Goal: Transaction & Acquisition: Purchase product/service

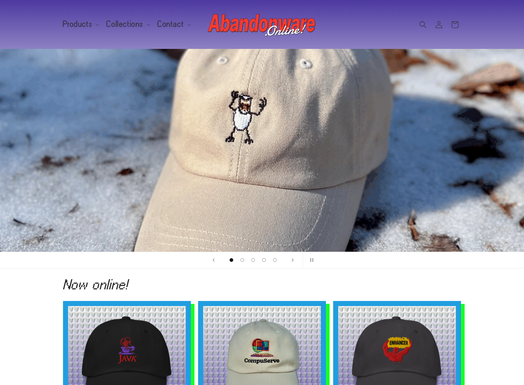
drag, startPoint x: 427, startPoint y: 22, endPoint x: 415, endPoint y: 42, distance: 22.7
click at [427, 22] on span "Search" at bounding box center [423, 25] width 16 height 16
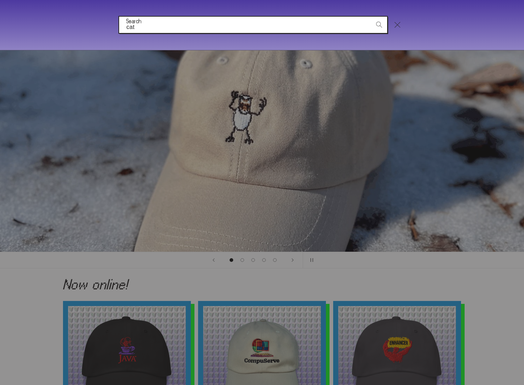
type input "cat"
click at [371, 17] on button "Search" at bounding box center [379, 25] width 16 height 16
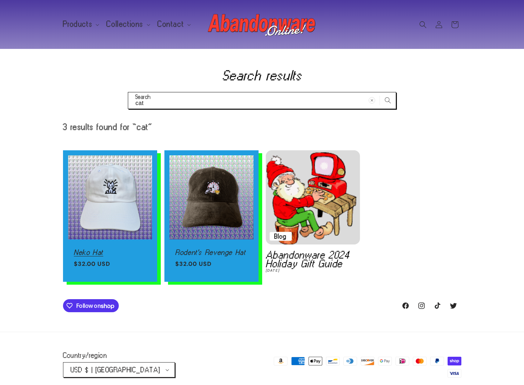
click at [115, 249] on link "Neko Hat" at bounding box center [110, 252] width 72 height 7
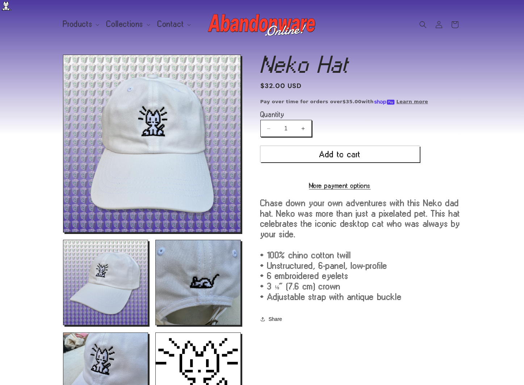
click at [465, 210] on div "Skip to product information Open media 1 in modal Open media 2 in modal Open me…" at bounding box center [262, 356] width 434 height 603
click at [279, 26] on img at bounding box center [262, 24] width 109 height 29
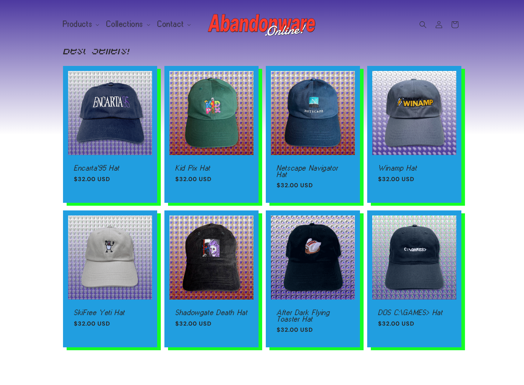
scroll to position [647, 0]
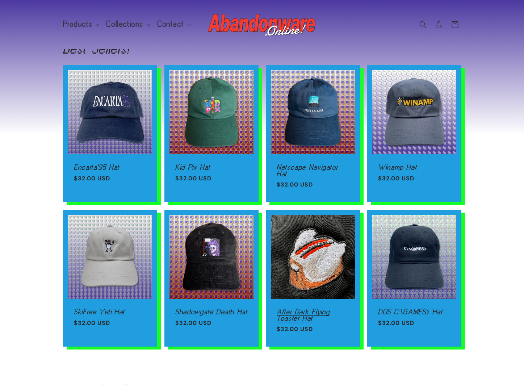
click at [312, 308] on link "After Dark Flying Toaster Hat" at bounding box center [313, 314] width 72 height 13
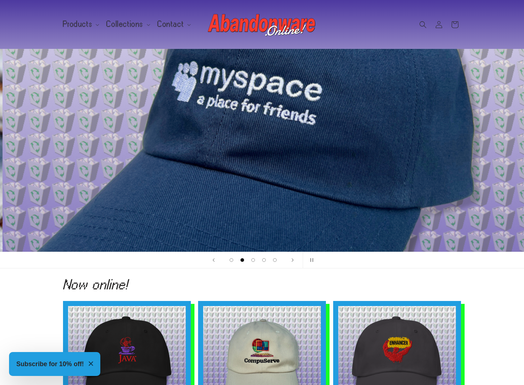
scroll to position [0, 524]
